Goal: Task Accomplishment & Management: Use online tool/utility

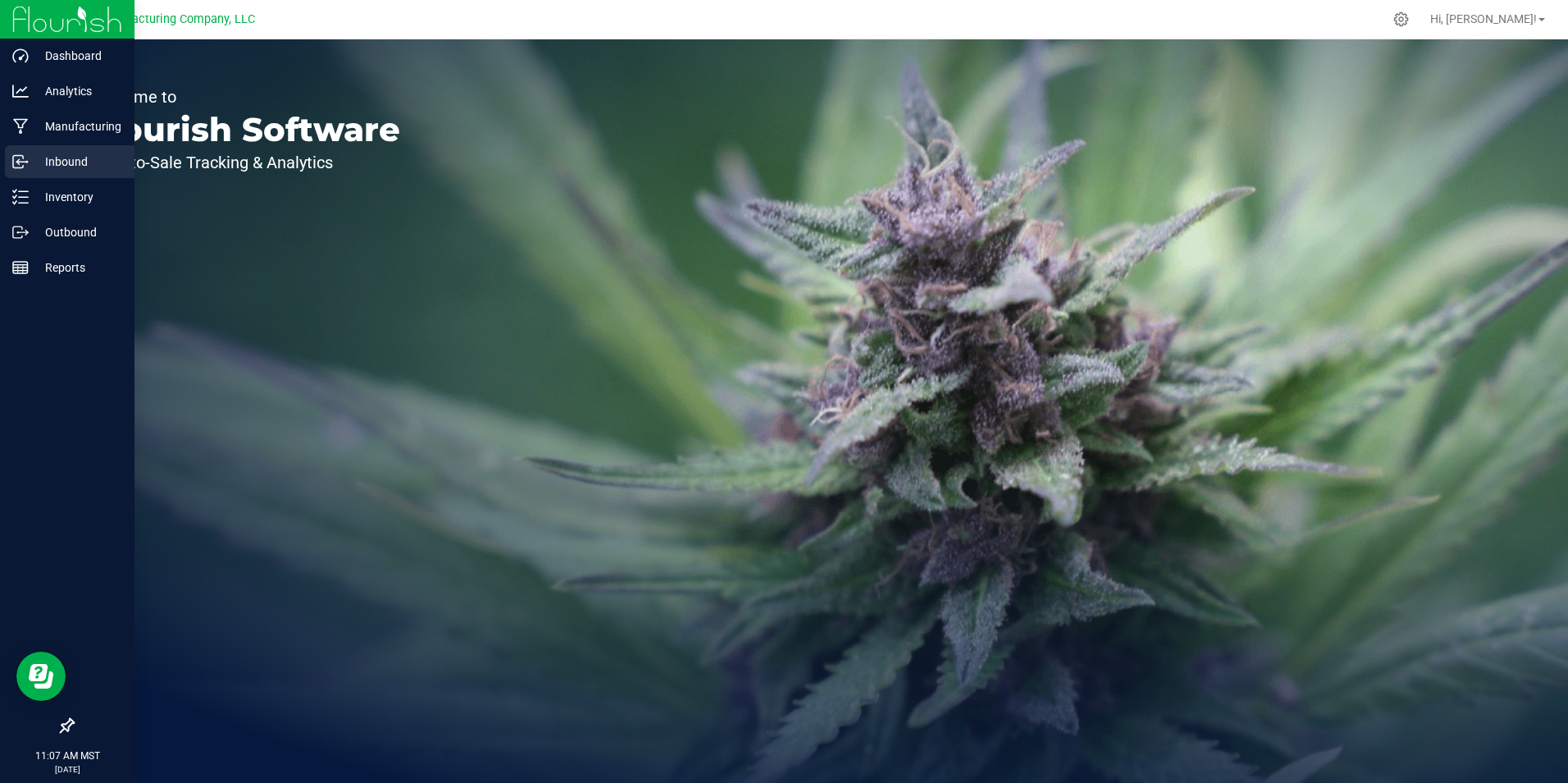
click at [50, 163] on p "Inbound" at bounding box center [78, 162] width 99 height 20
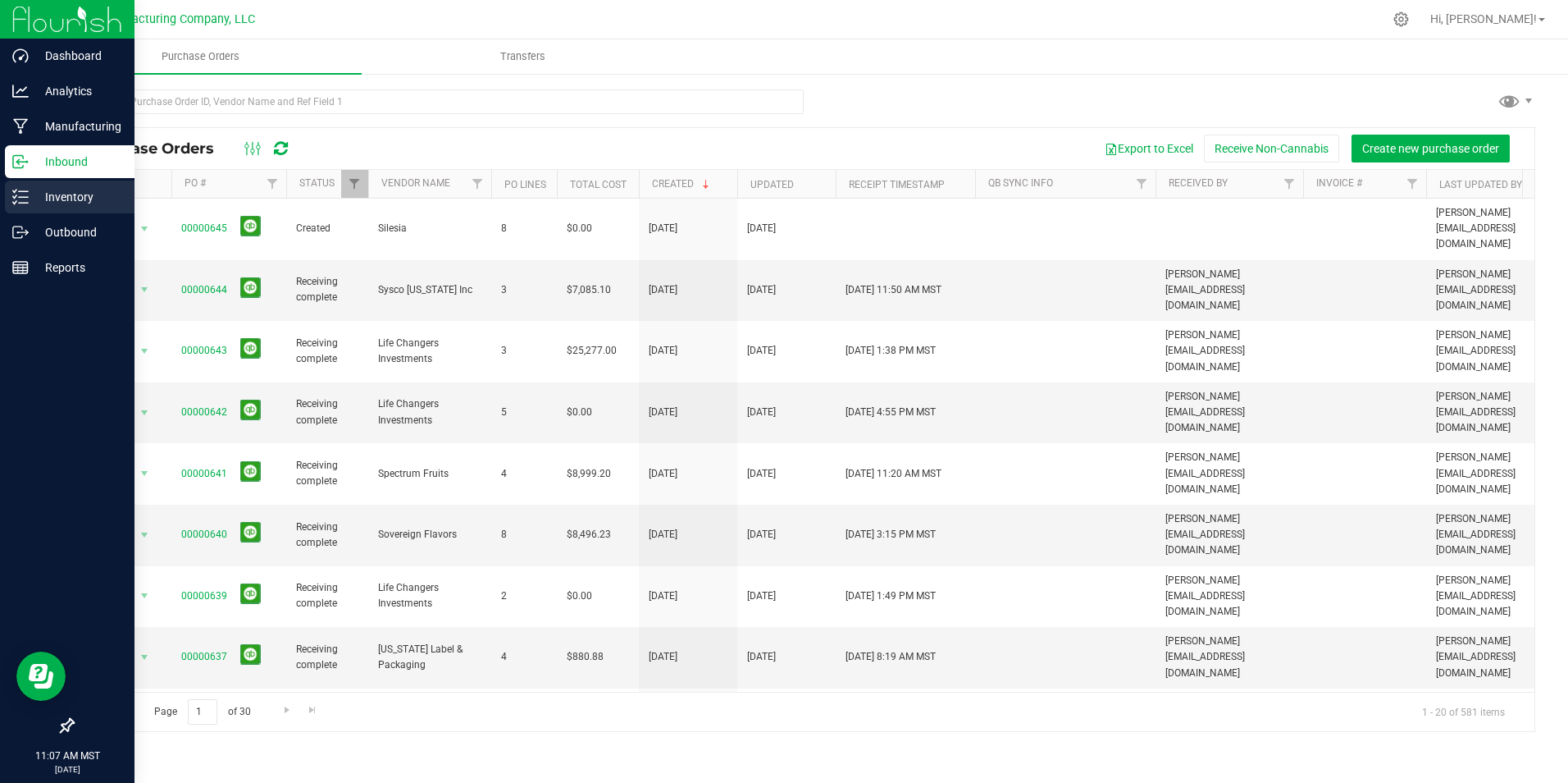
click at [49, 186] on div "Inventory" at bounding box center [69, 197] width 129 height 33
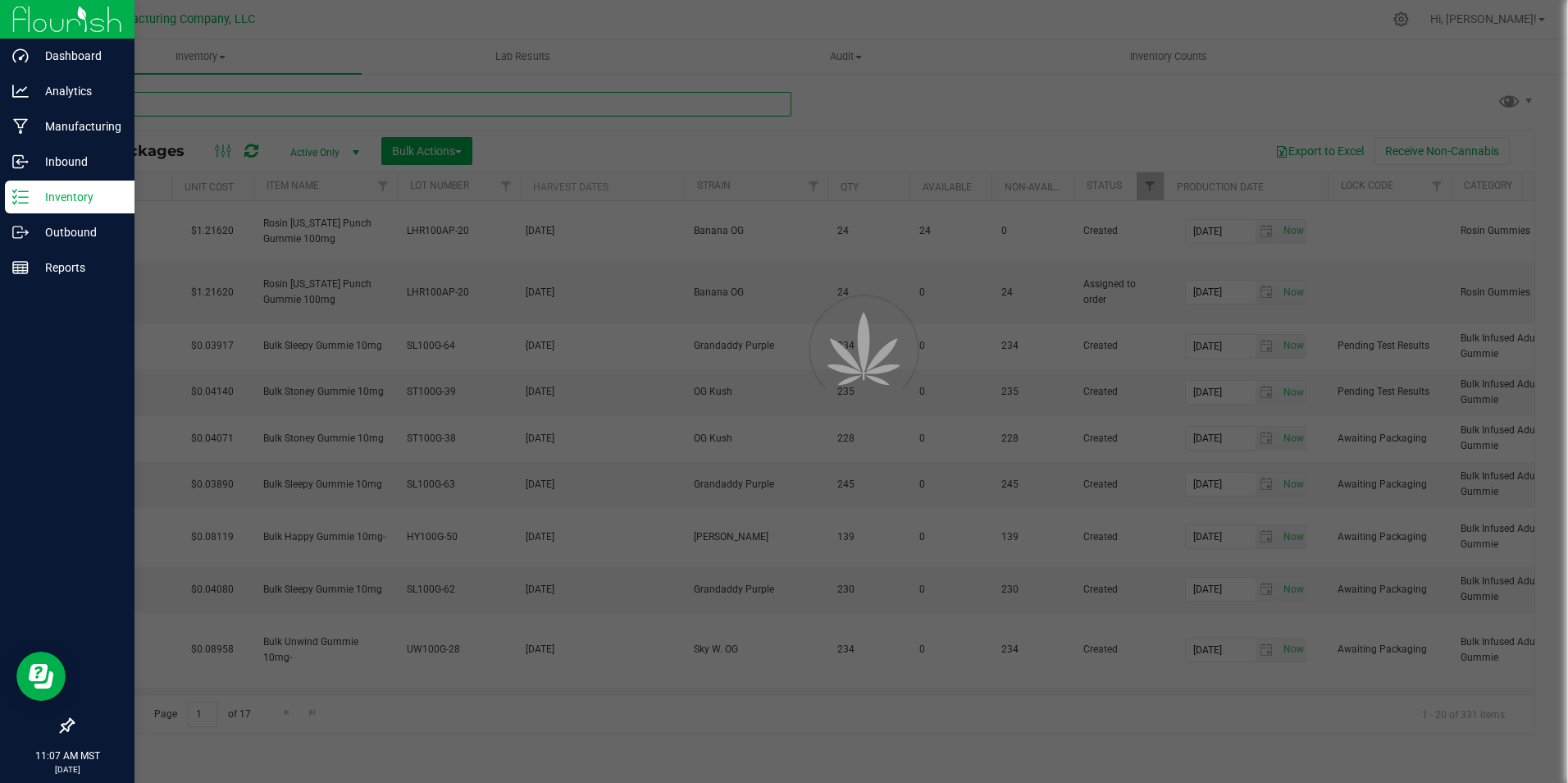
click at [348, 97] on input "text" at bounding box center [432, 105] width 720 height 25
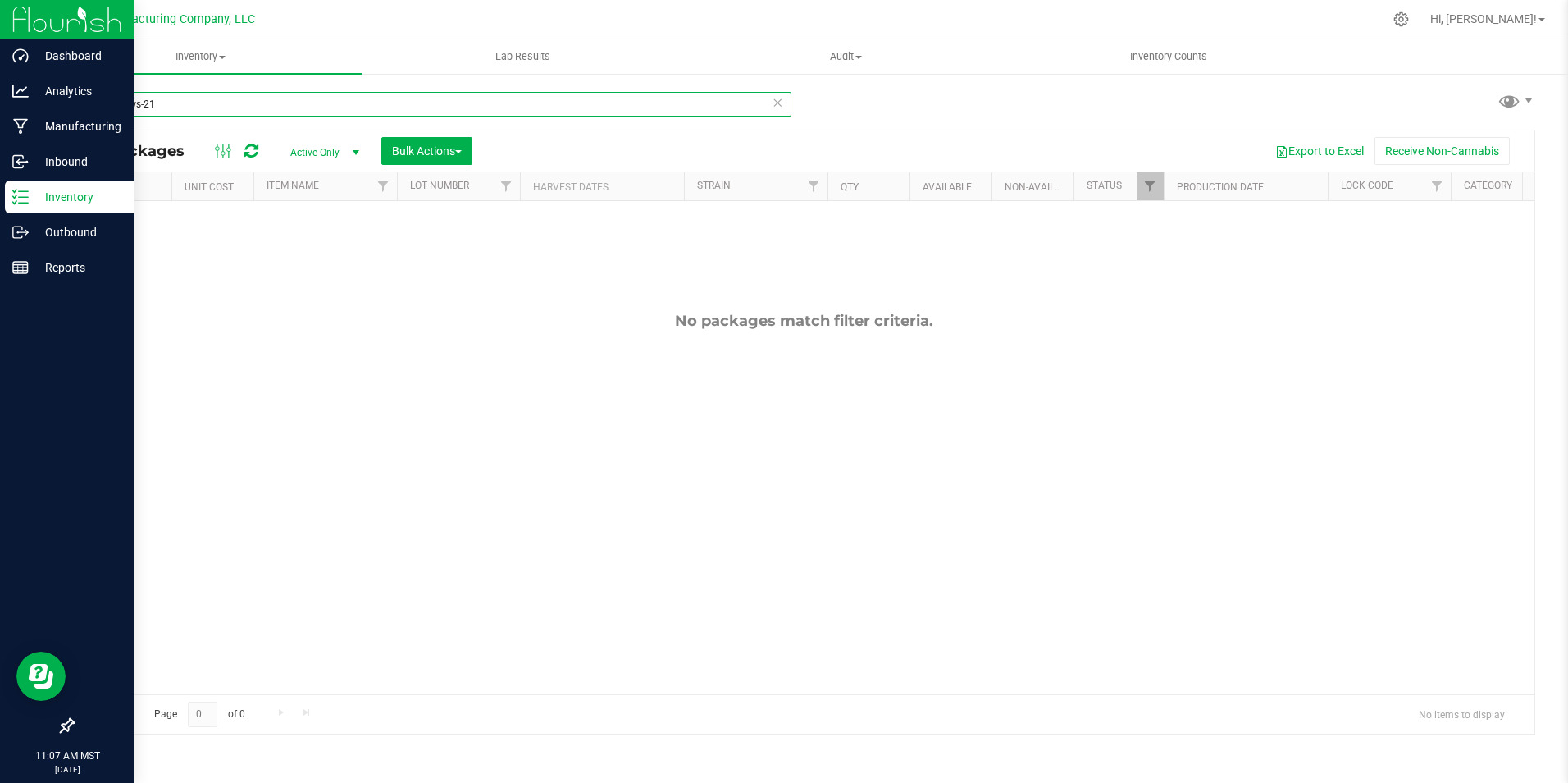
type input "Lhr100ws-21"
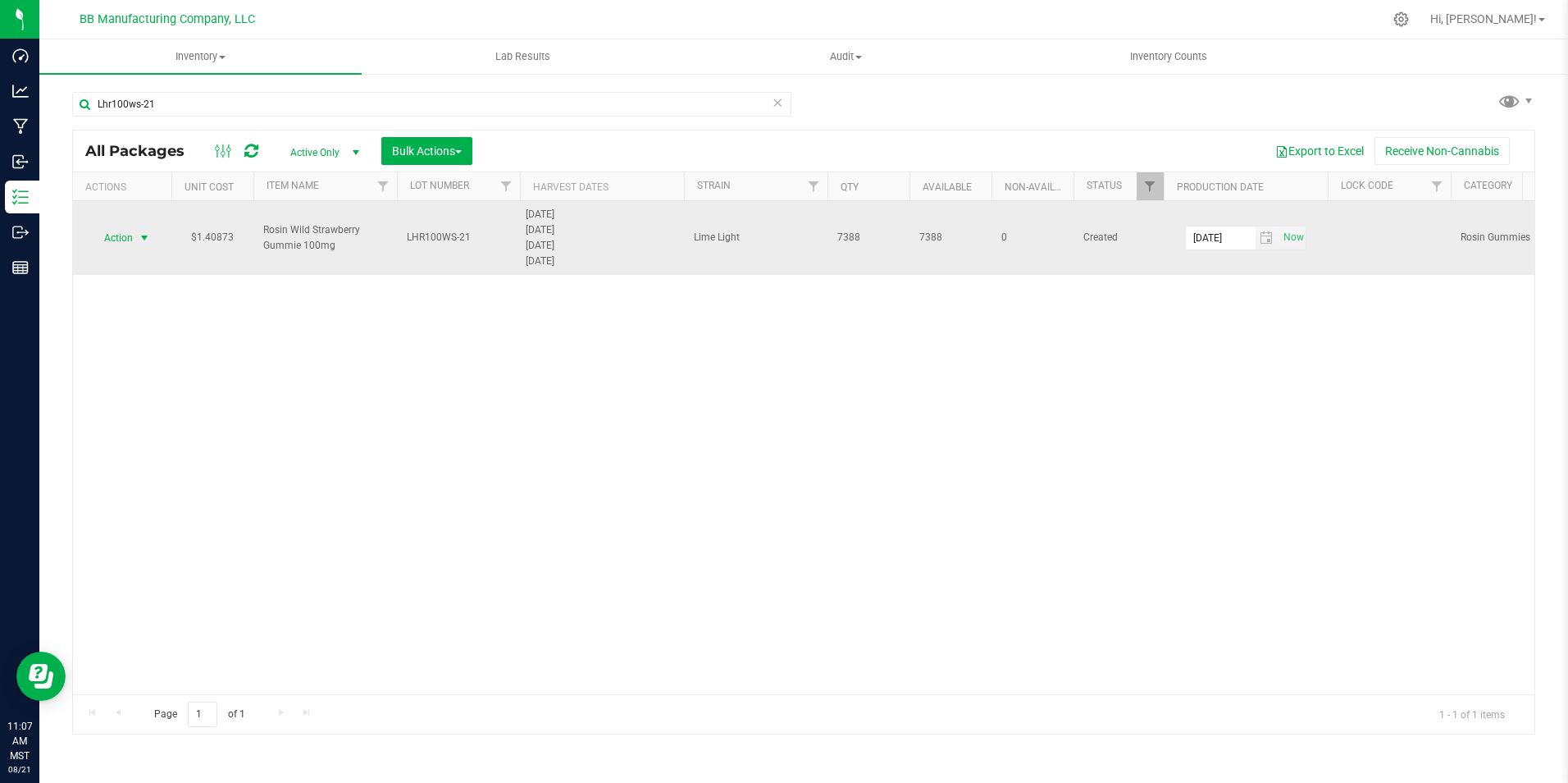
click at [141, 242] on span "select" at bounding box center [145, 238] width 13 height 13
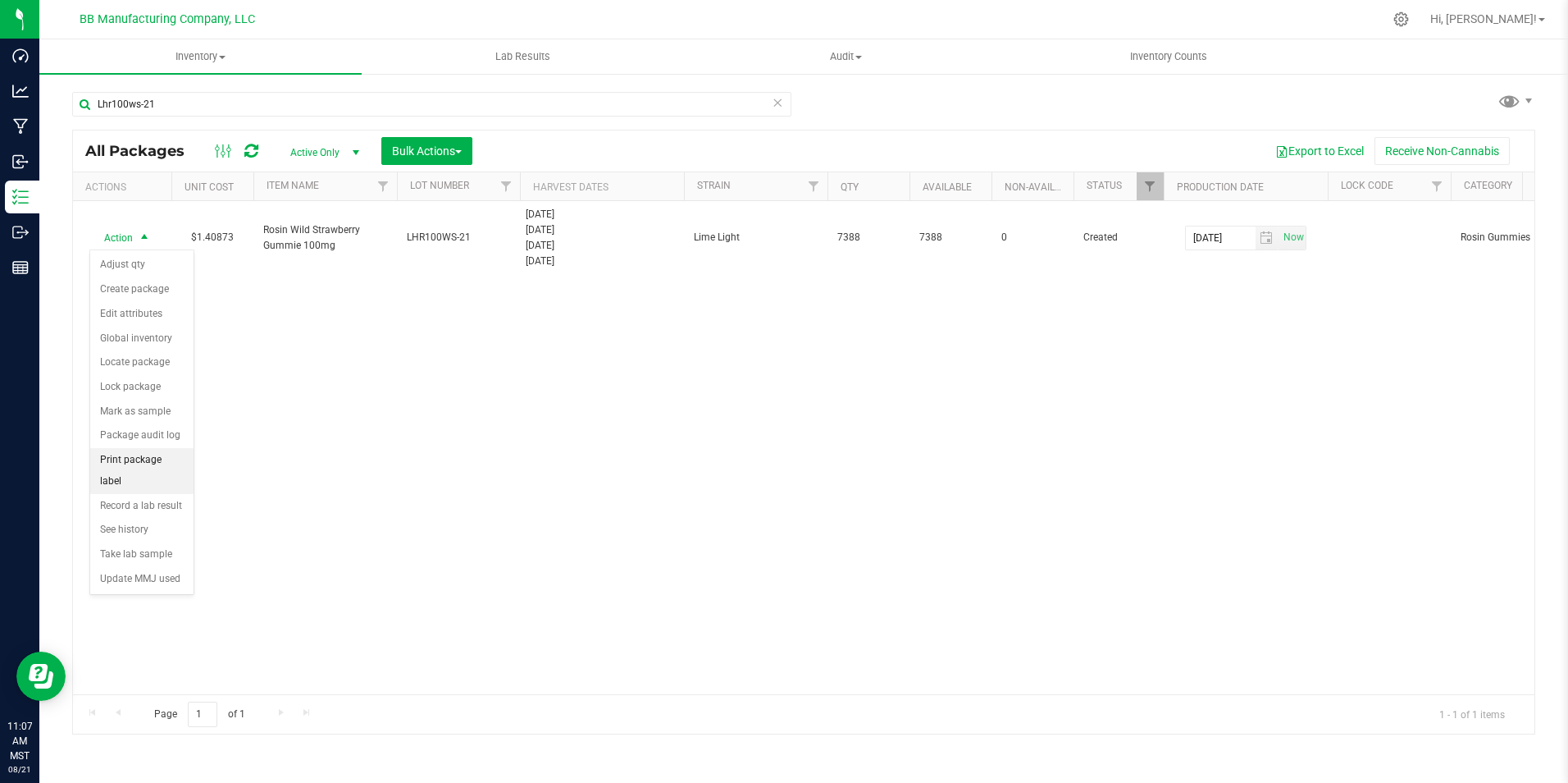
click at [168, 456] on li "Print package label" at bounding box center [142, 470] width 104 height 45
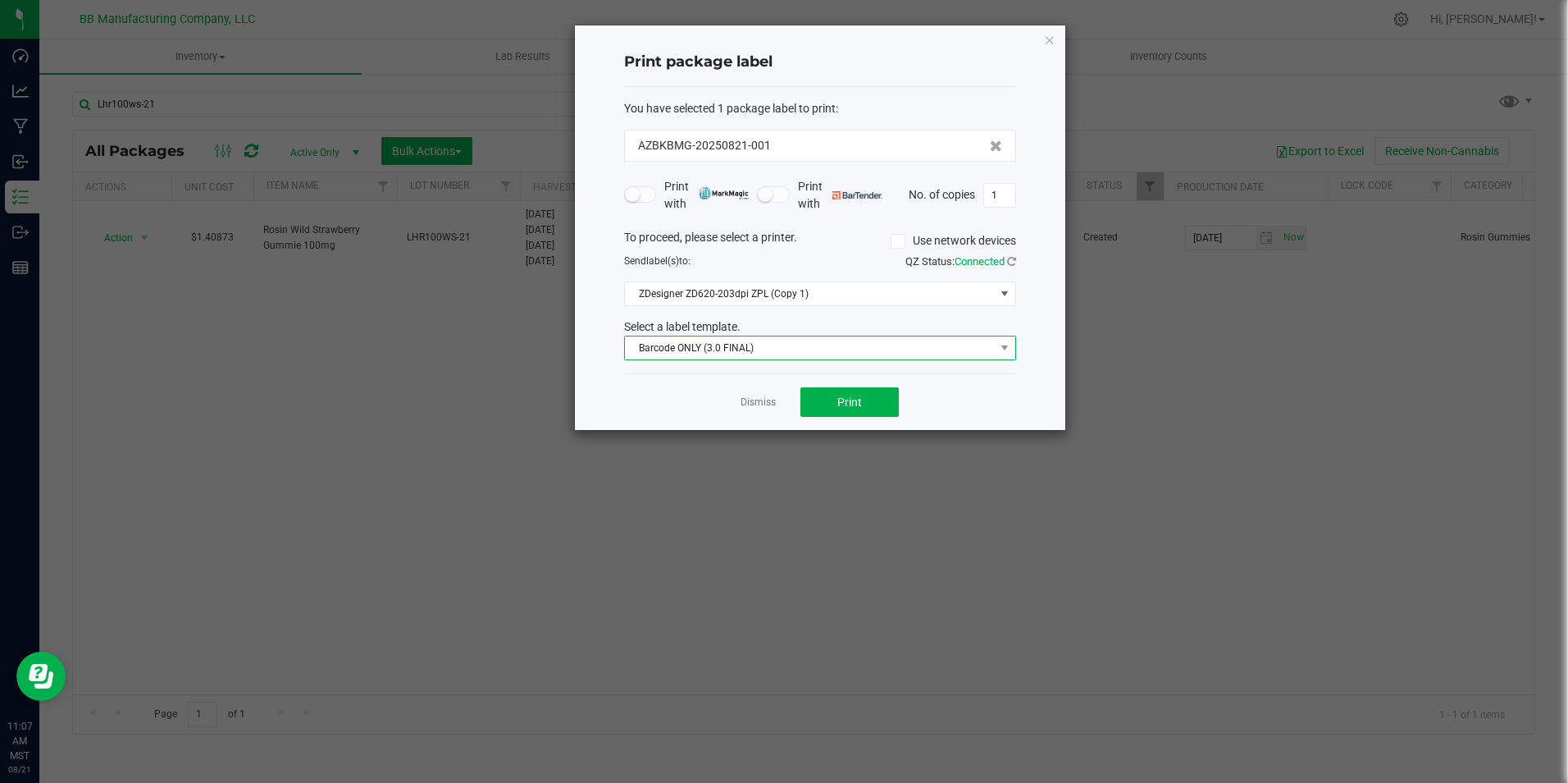
click at [792, 357] on span "Barcode ONLY (3.0 FINAL)" at bounding box center [809, 348] width 370 height 23
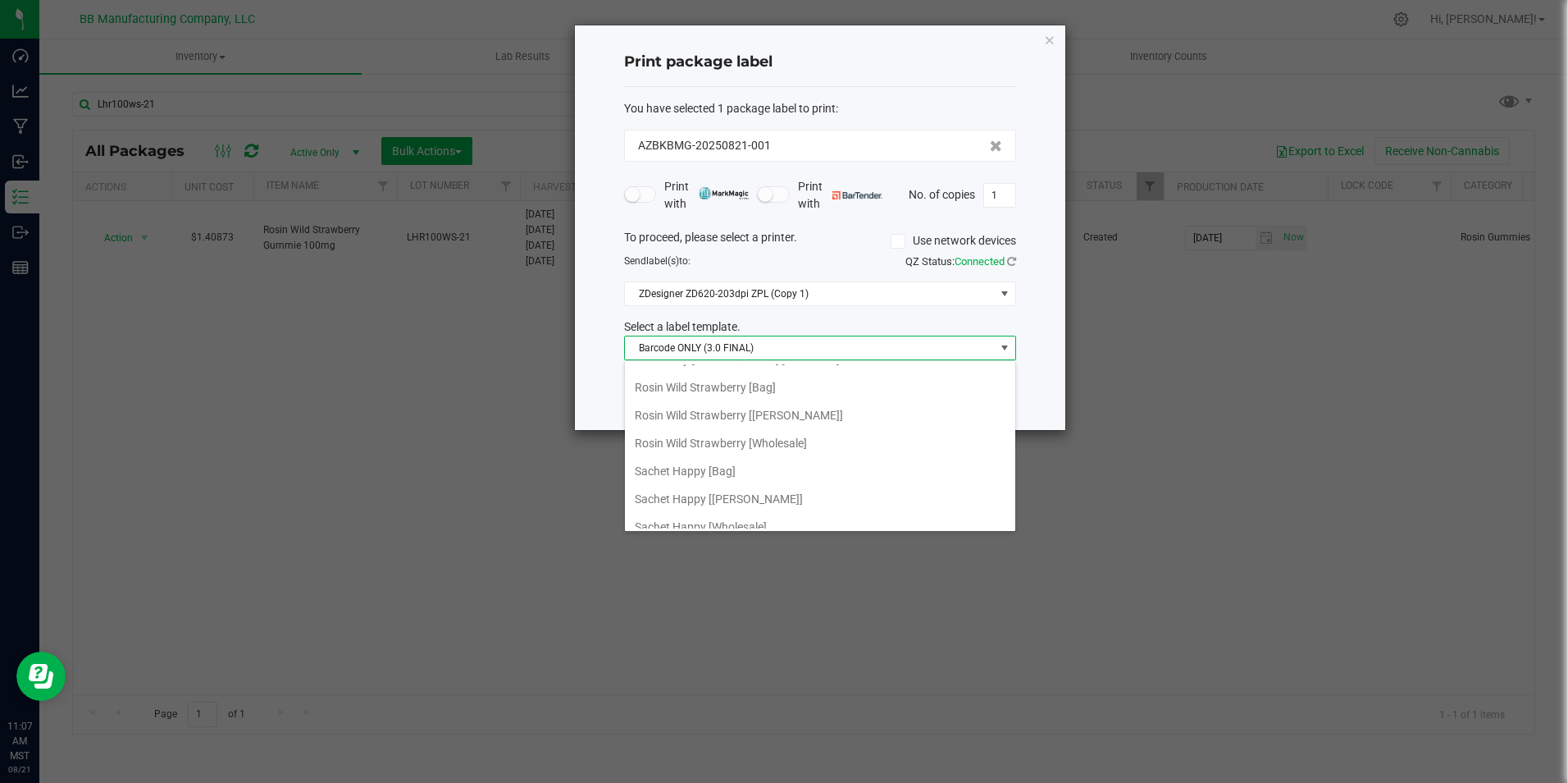
scroll to position [604, 0]
click at [762, 463] on li "Rosin Wild Strawberry [Wholesale]" at bounding box center [820, 471] width 391 height 28
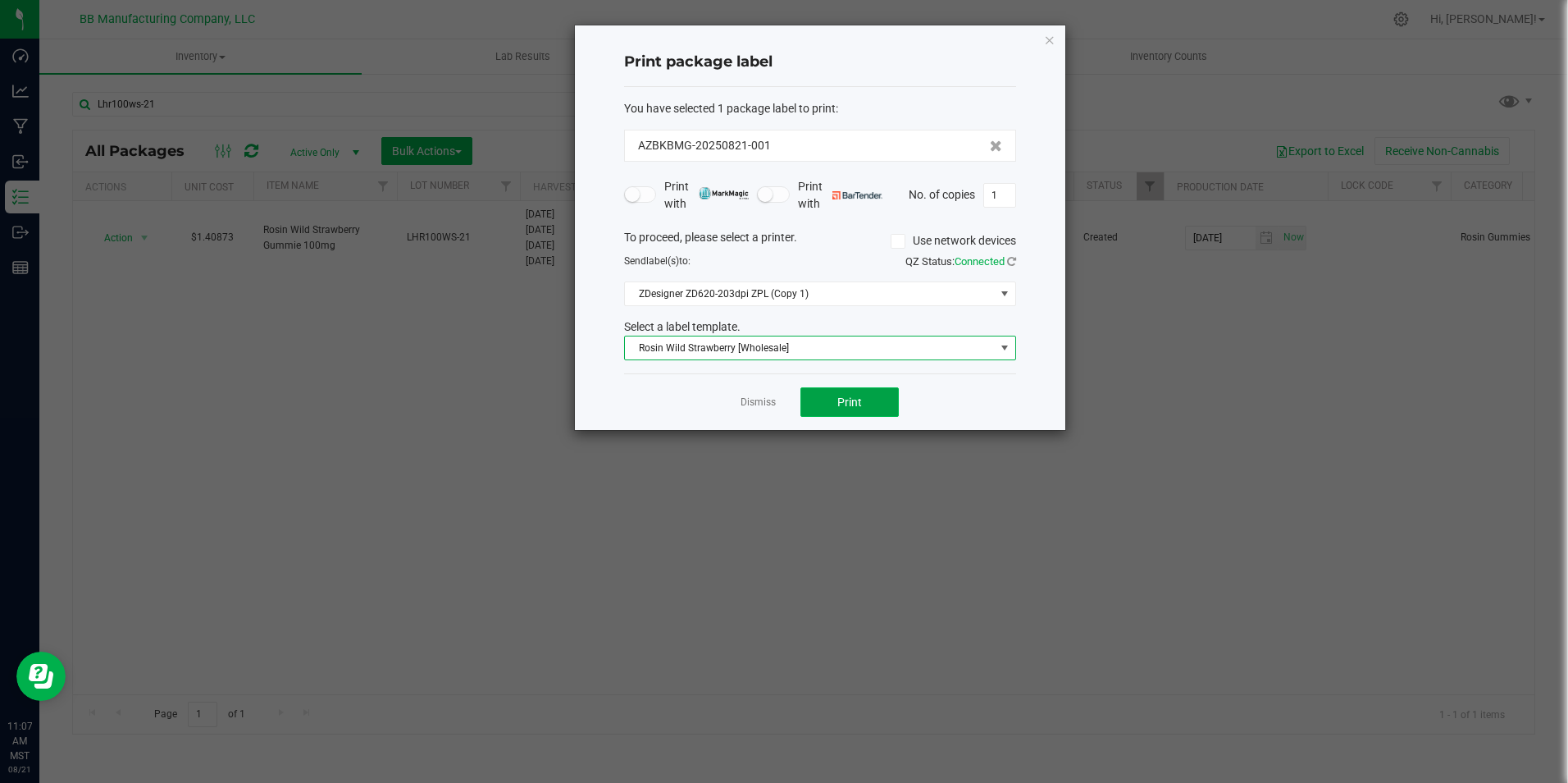
click at [827, 412] on button "Print" at bounding box center [850, 401] width 99 height 29
click at [837, 405] on button "Print" at bounding box center [850, 401] width 99 height 29
click at [1001, 191] on input "1" at bounding box center [999, 195] width 31 height 23
type input "315"
click at [879, 405] on button "Print" at bounding box center [850, 401] width 99 height 29
